Goal: Information Seeking & Learning: Understand process/instructions

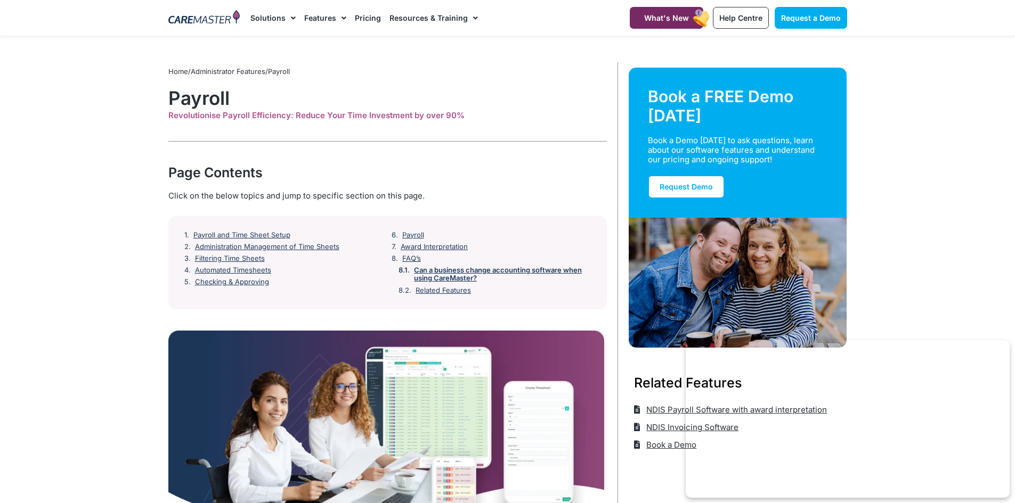
click at [534, 274] on link "Can a business change accounting software when using CareMaster?" at bounding box center [502, 274] width 177 height 17
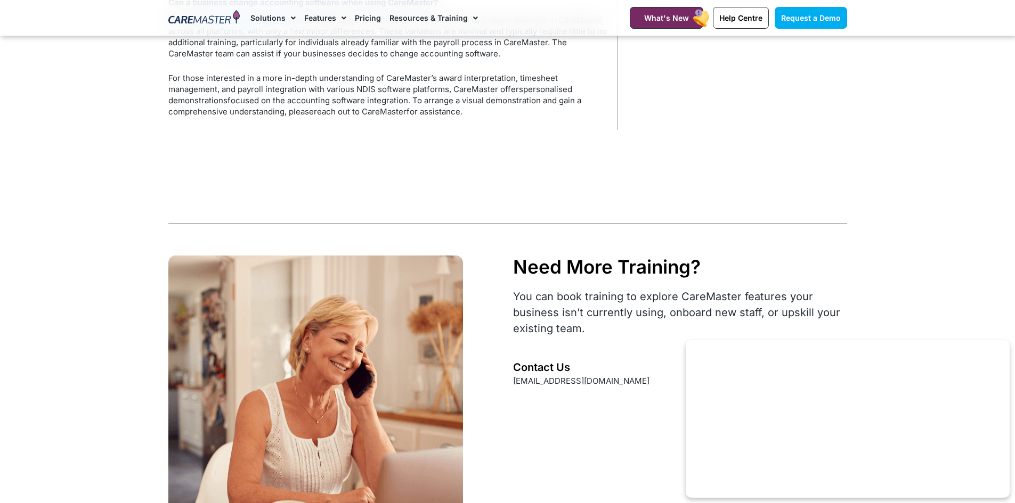
scroll to position [3080, 0]
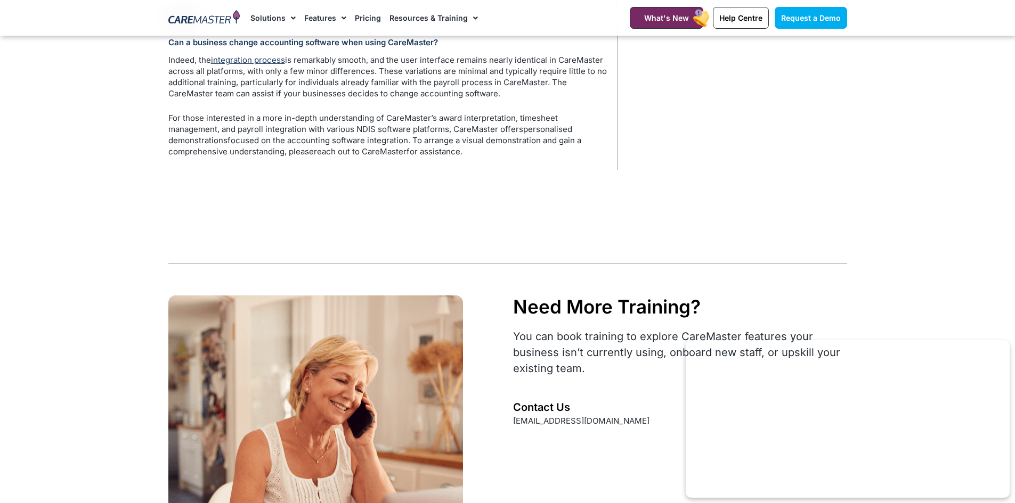
click at [259, 65] on link "integration process" at bounding box center [248, 60] width 74 height 10
